Goal: Transaction & Acquisition: Purchase product/service

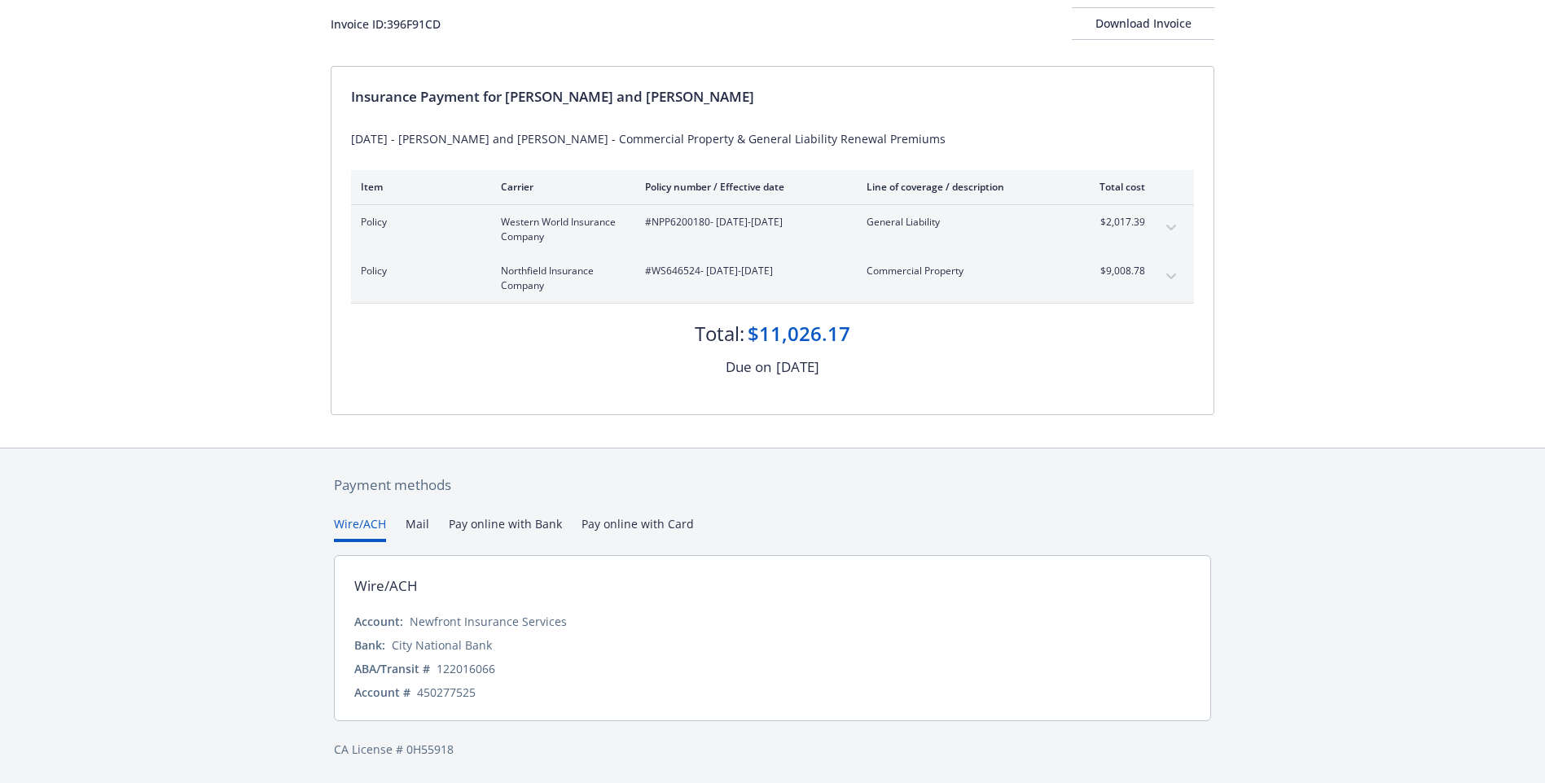
scroll to position [104, 0]
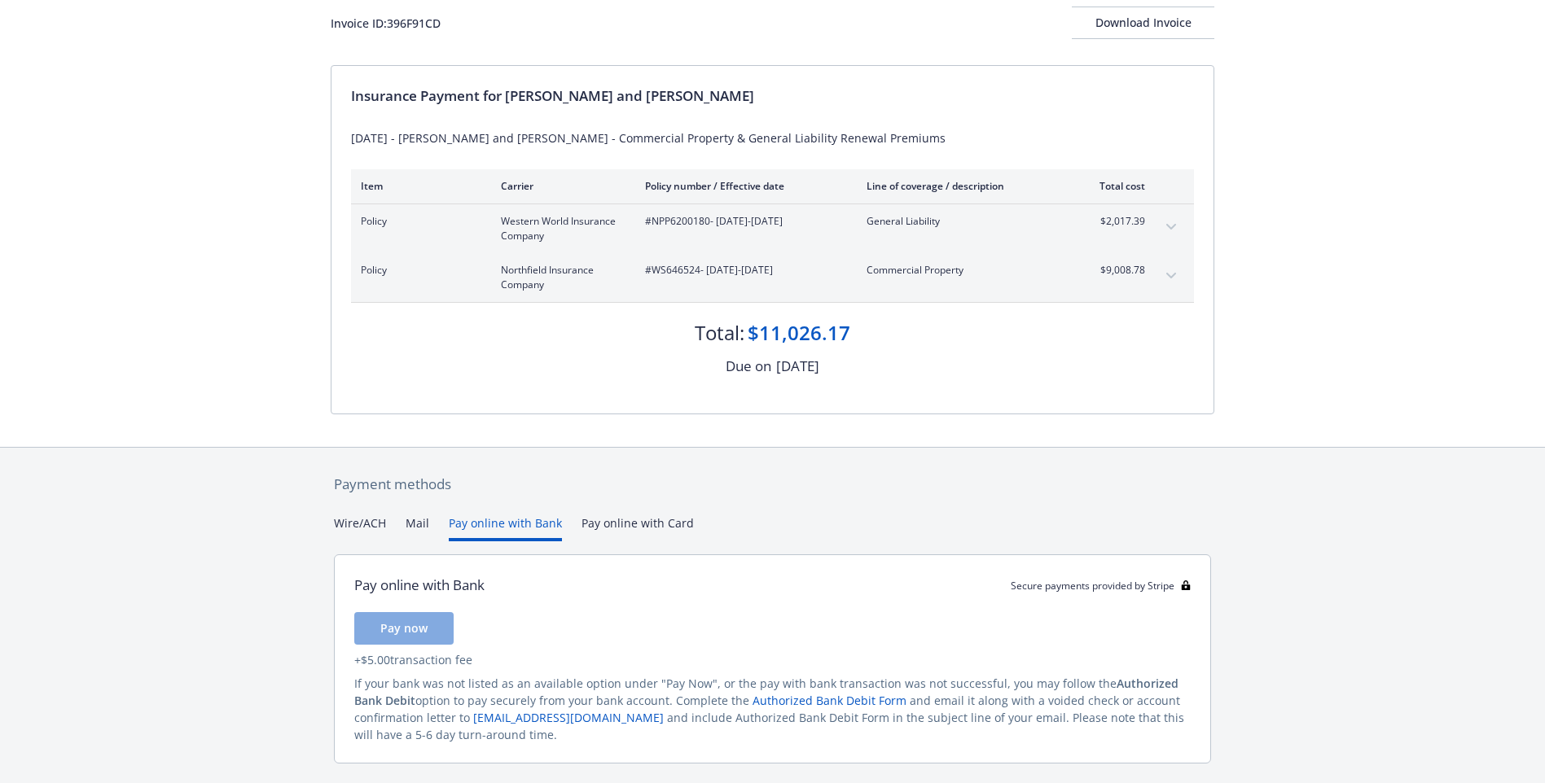
click at [506, 532] on button "Pay online with Bank" at bounding box center [505, 528] width 113 height 27
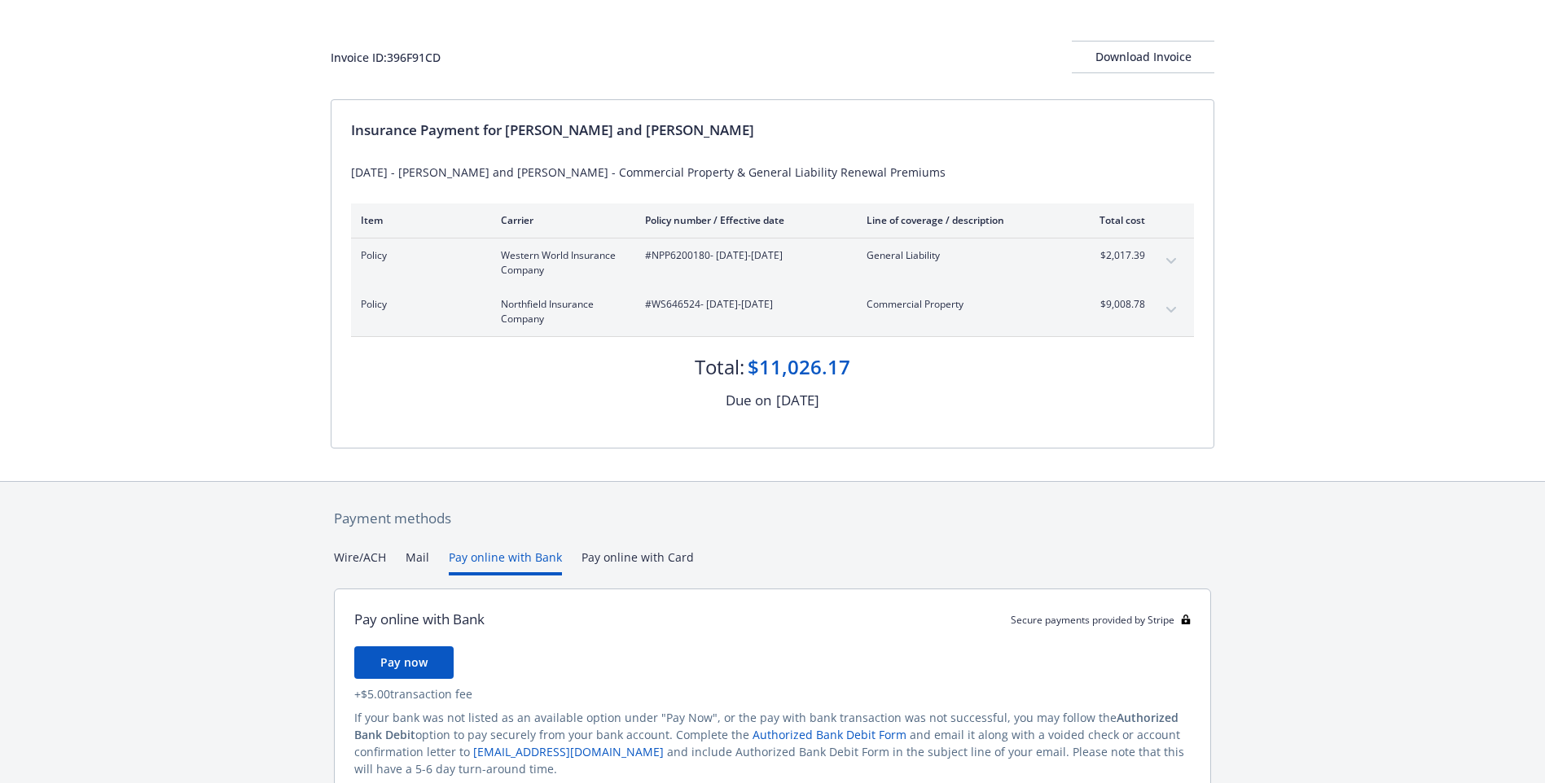
scroll to position [0, 0]
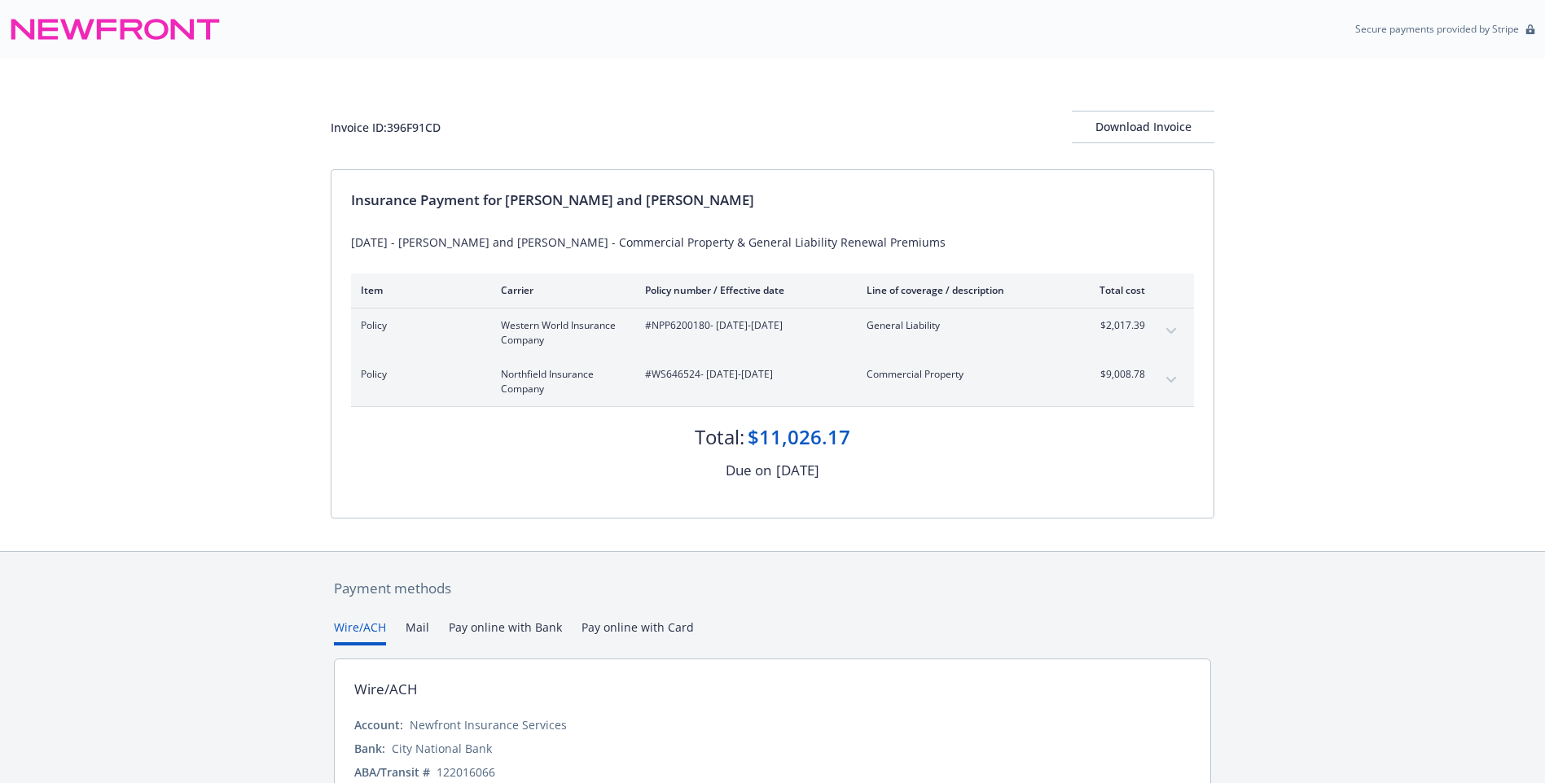
click at [375, 623] on button "Wire/ACH" at bounding box center [360, 632] width 52 height 27
